Goal: Information Seeking & Learning: Learn about a topic

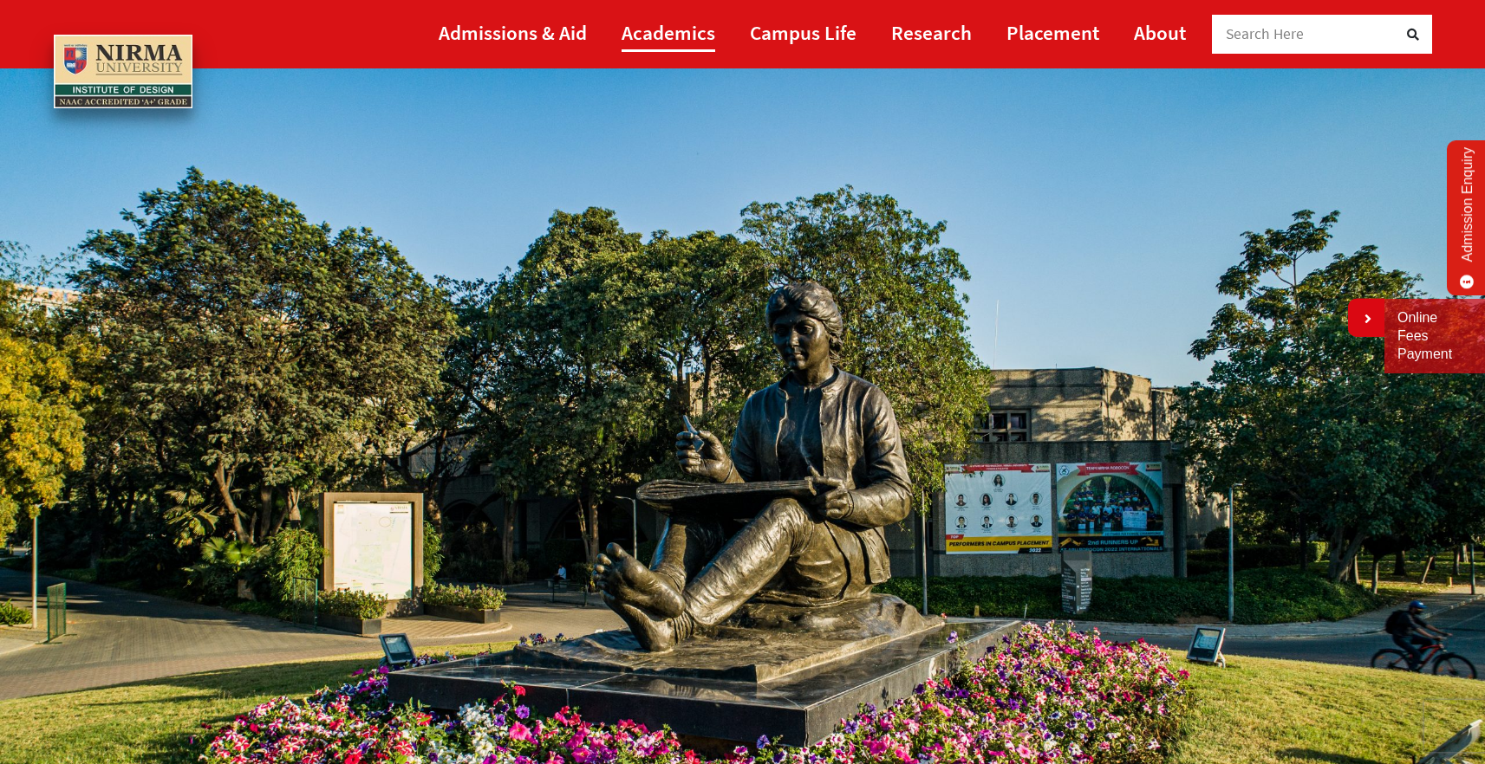
click at [702, 31] on link "Academics" at bounding box center [668, 32] width 94 height 39
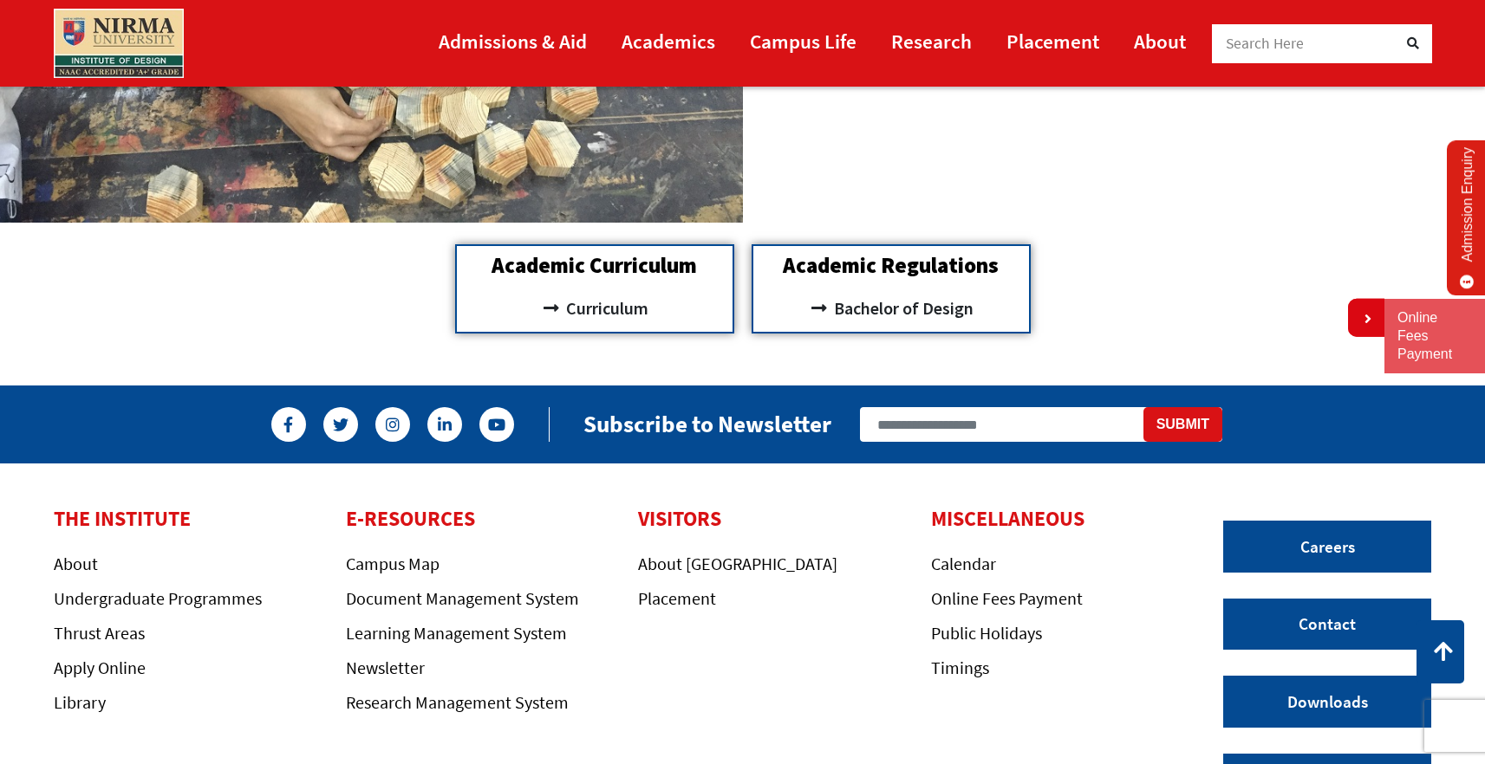
scroll to position [1840, 0]
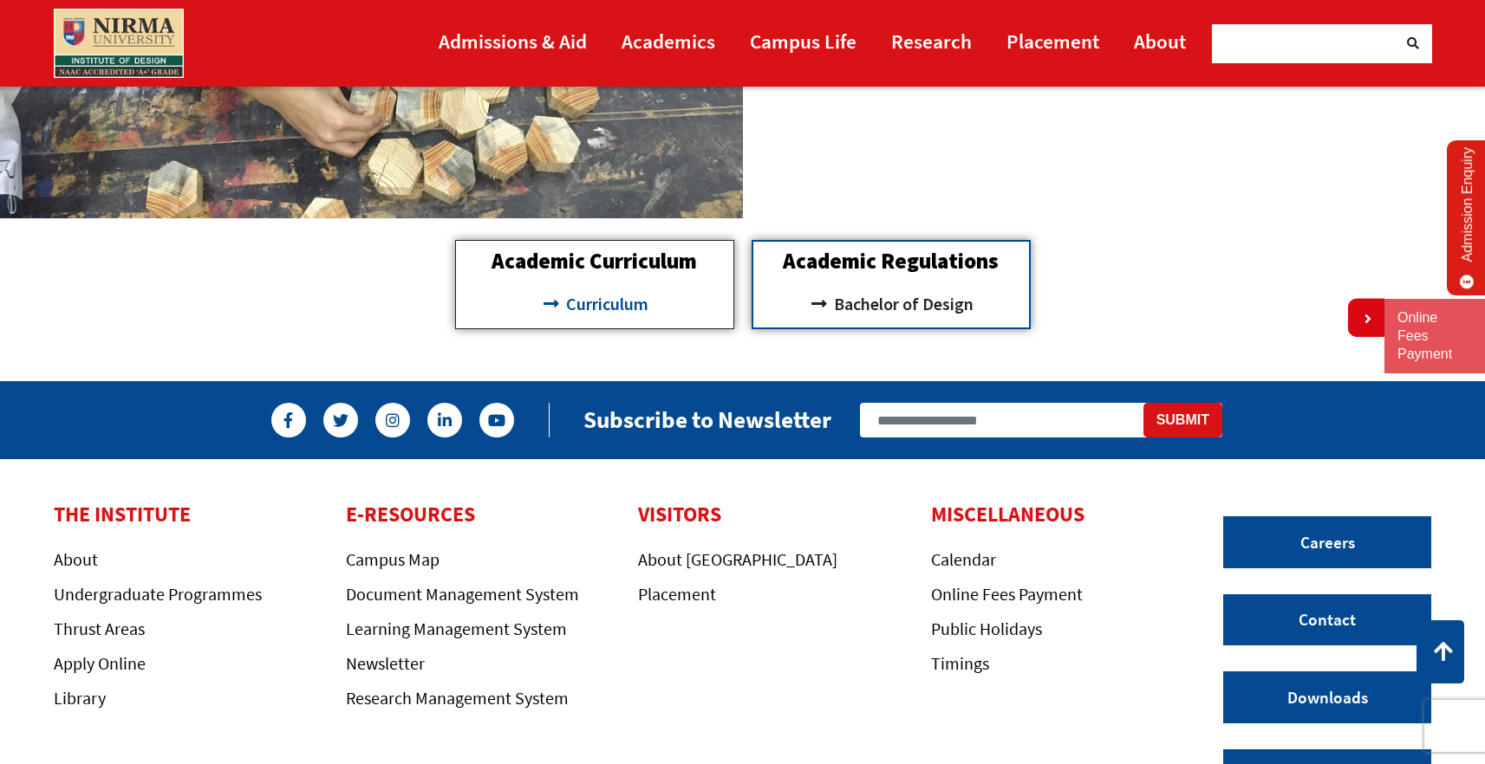
click at [626, 301] on span "Curriculum" at bounding box center [605, 303] width 87 height 29
